Goal: Task Accomplishment & Management: Manage account settings

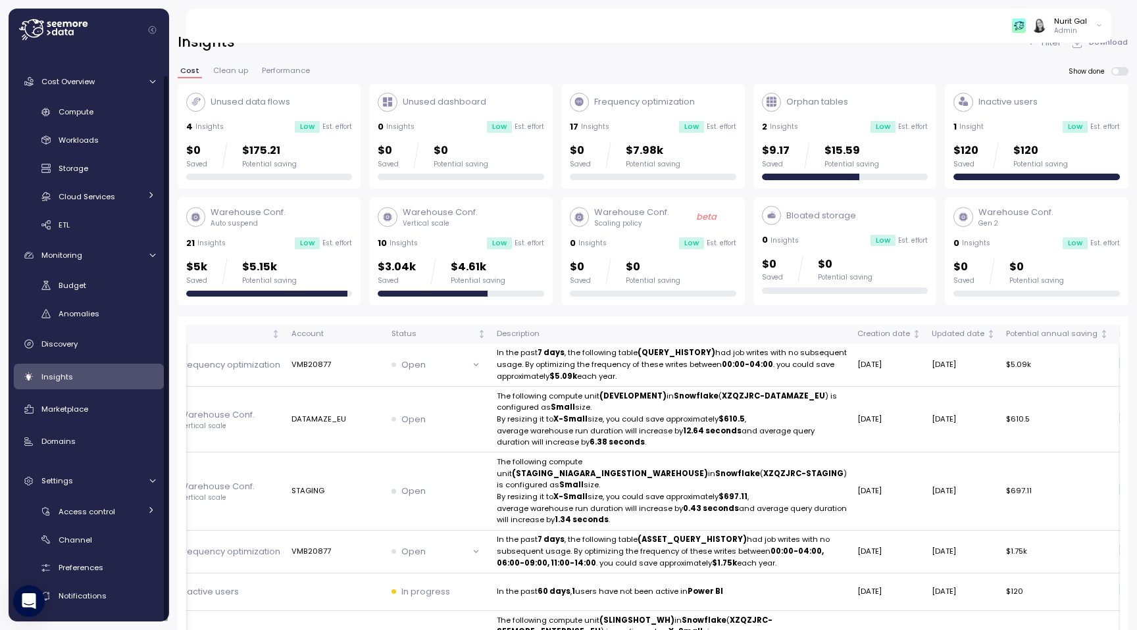
scroll to position [34, 0]
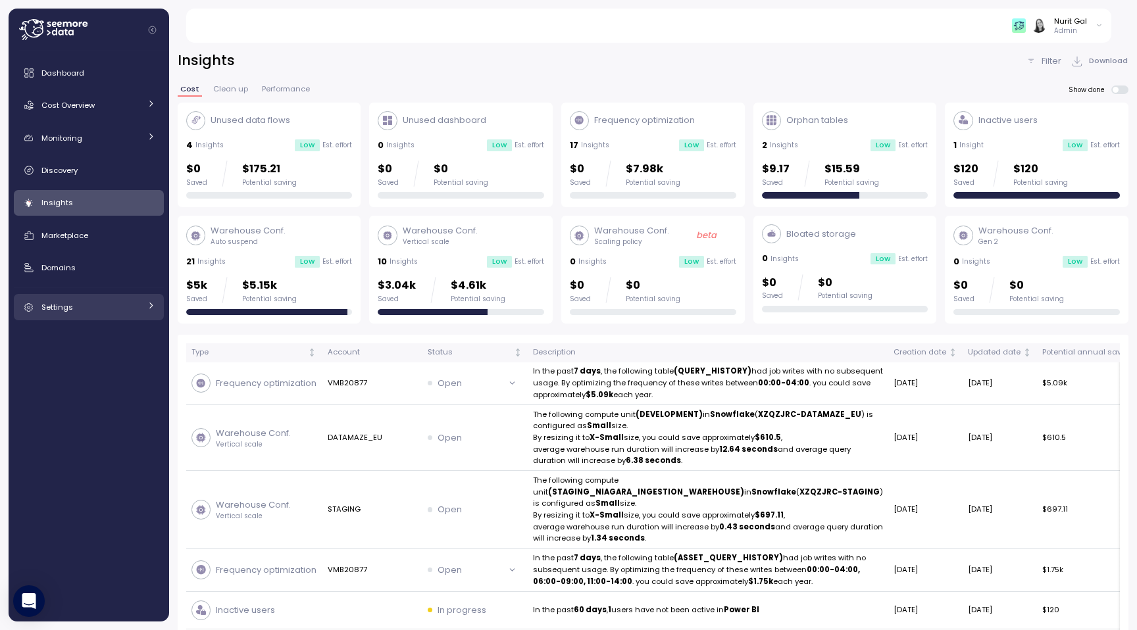
click at [86, 310] on div "Settings" at bounding box center [90, 307] width 99 height 13
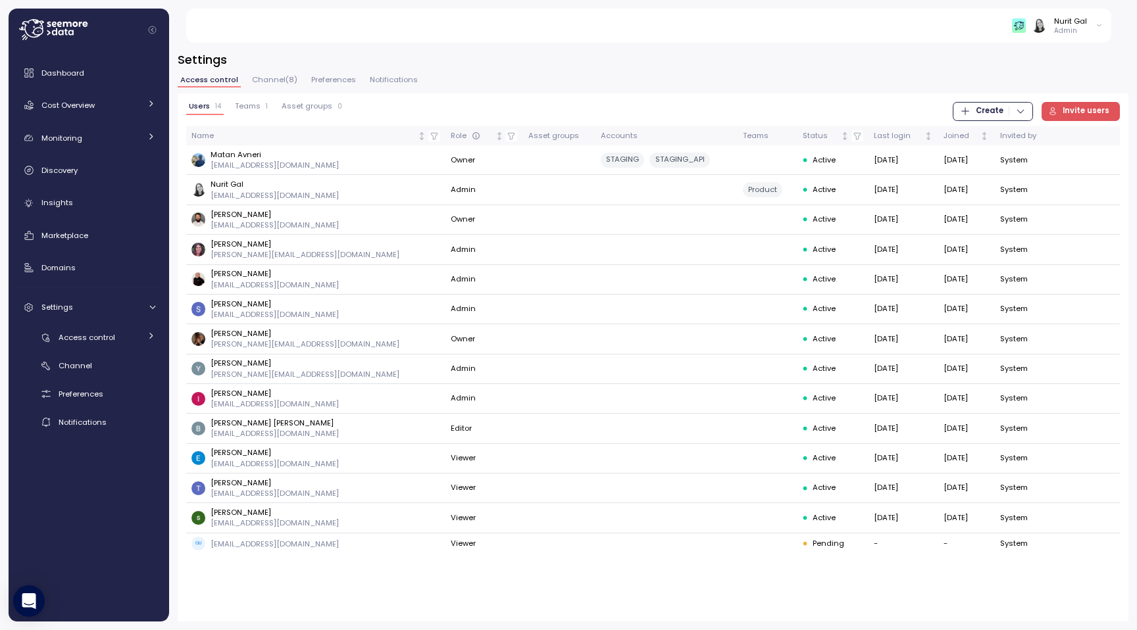
click at [1083, 32] on p "Admin" at bounding box center [1070, 30] width 33 height 9
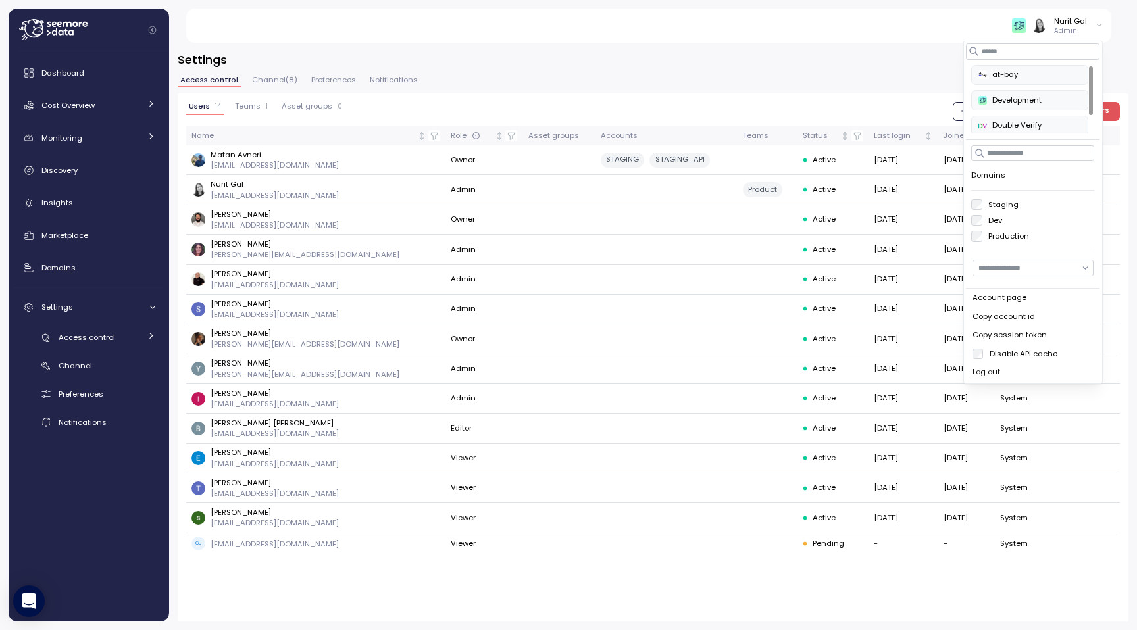
click at [973, 367] on div "Log out" at bounding box center [1033, 373] width 121 height 12
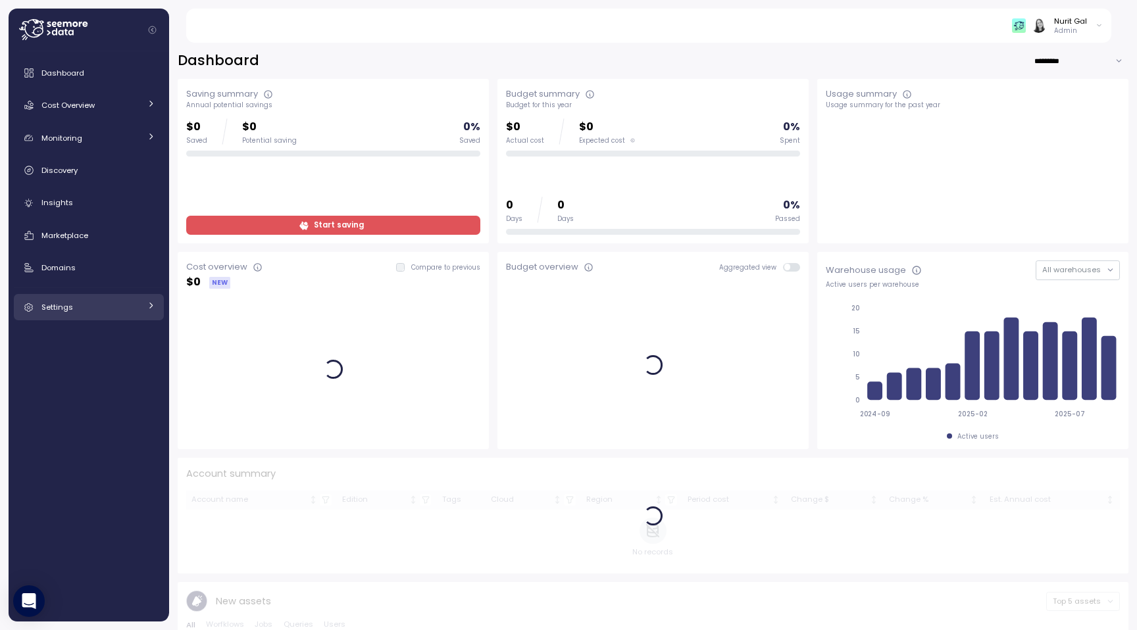
click at [125, 301] on div "Settings" at bounding box center [90, 307] width 99 height 13
